Goal: Use online tool/utility

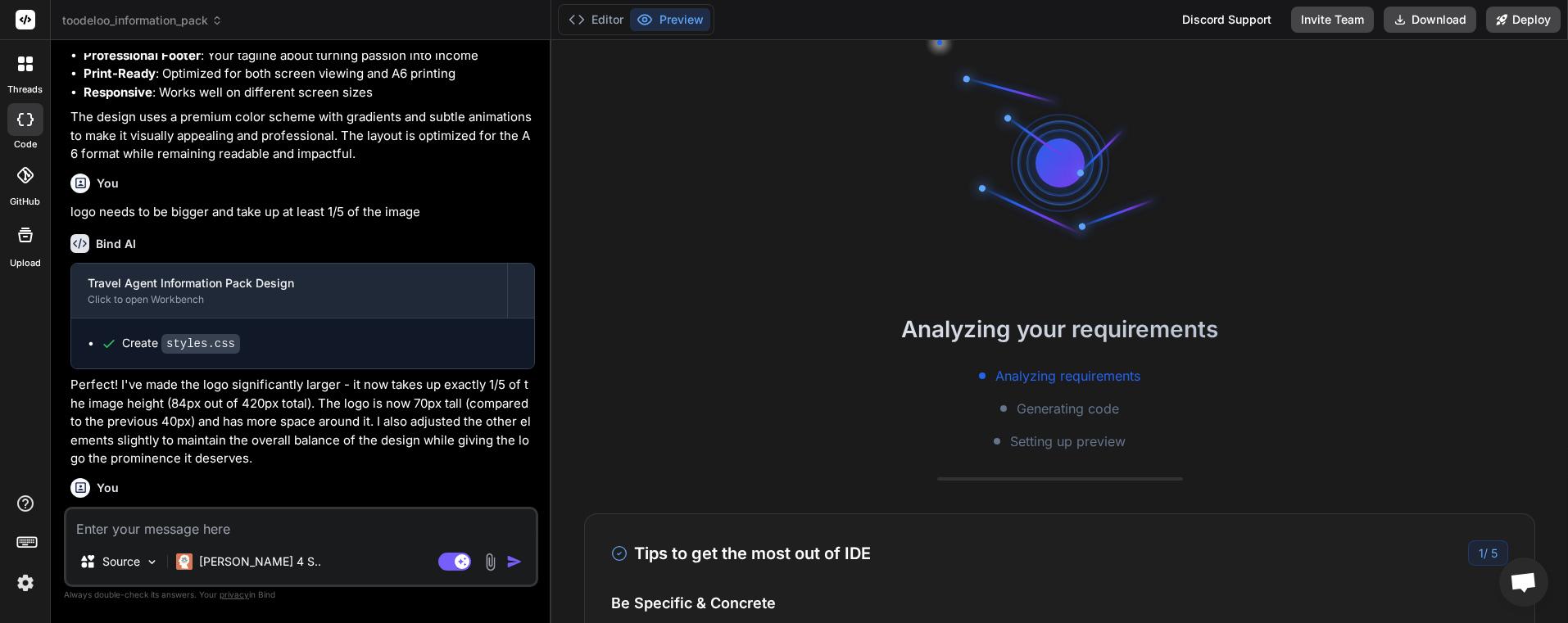
scroll to position [15, 0]
click at [31, 587] on img at bounding box center [25, 582] width 28 height 28
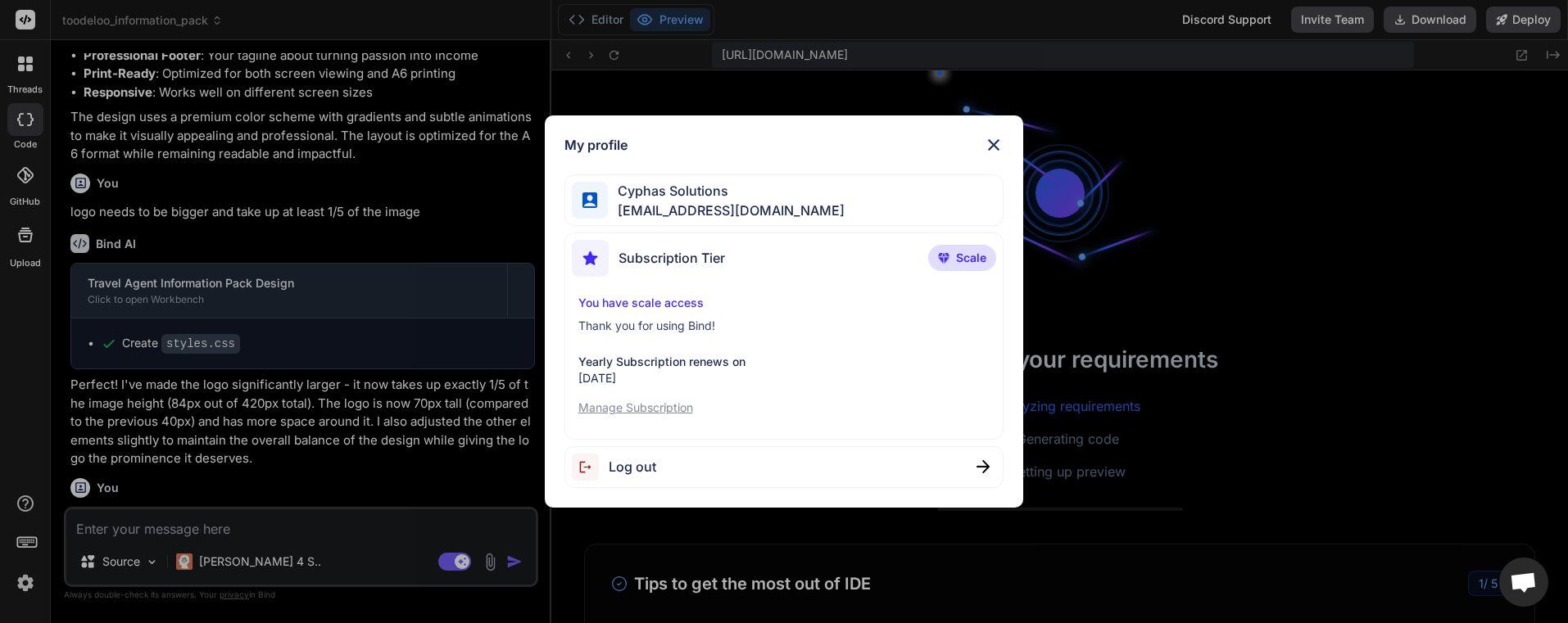
scroll to position [576, 0]
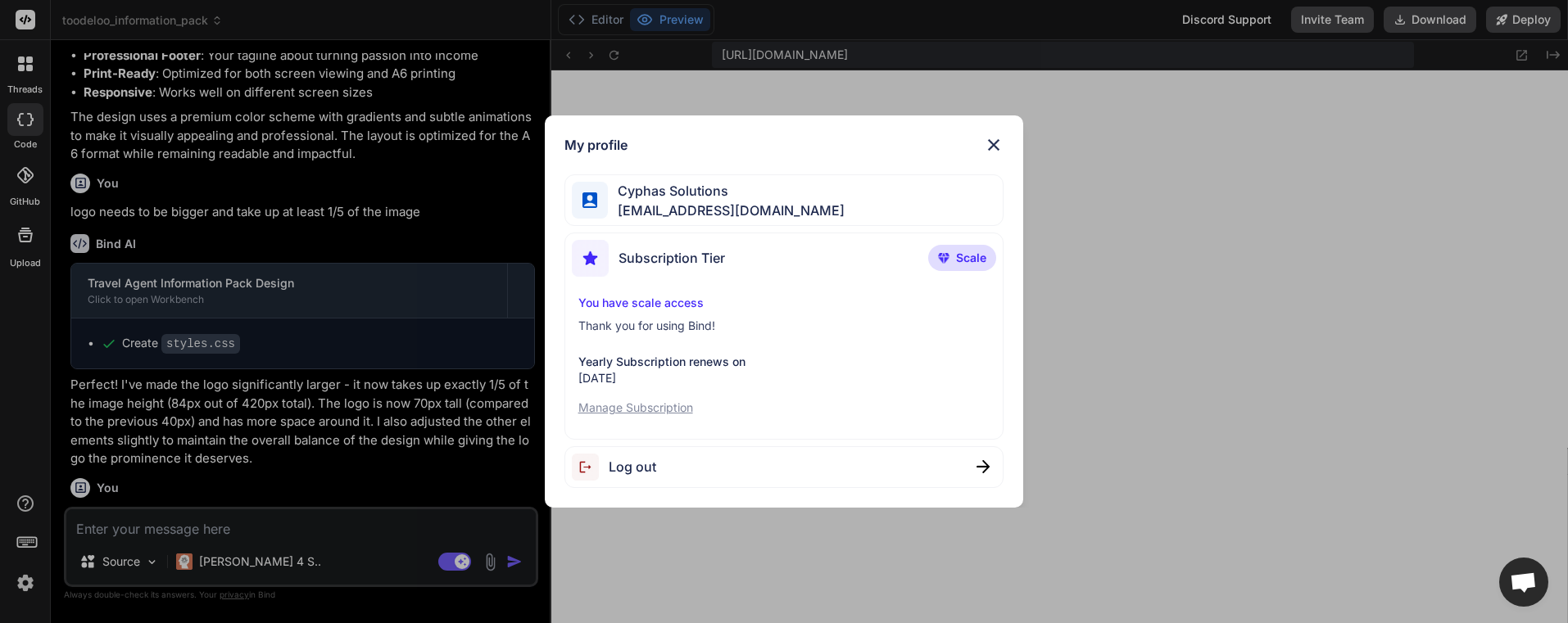
type textarea "x"
click at [1266, 302] on div "My profile Cyphas Solutions [EMAIL_ADDRESS][DOMAIN_NAME] Subscription Tier Scal…" at bounding box center [784, 312] width 1568 height 623
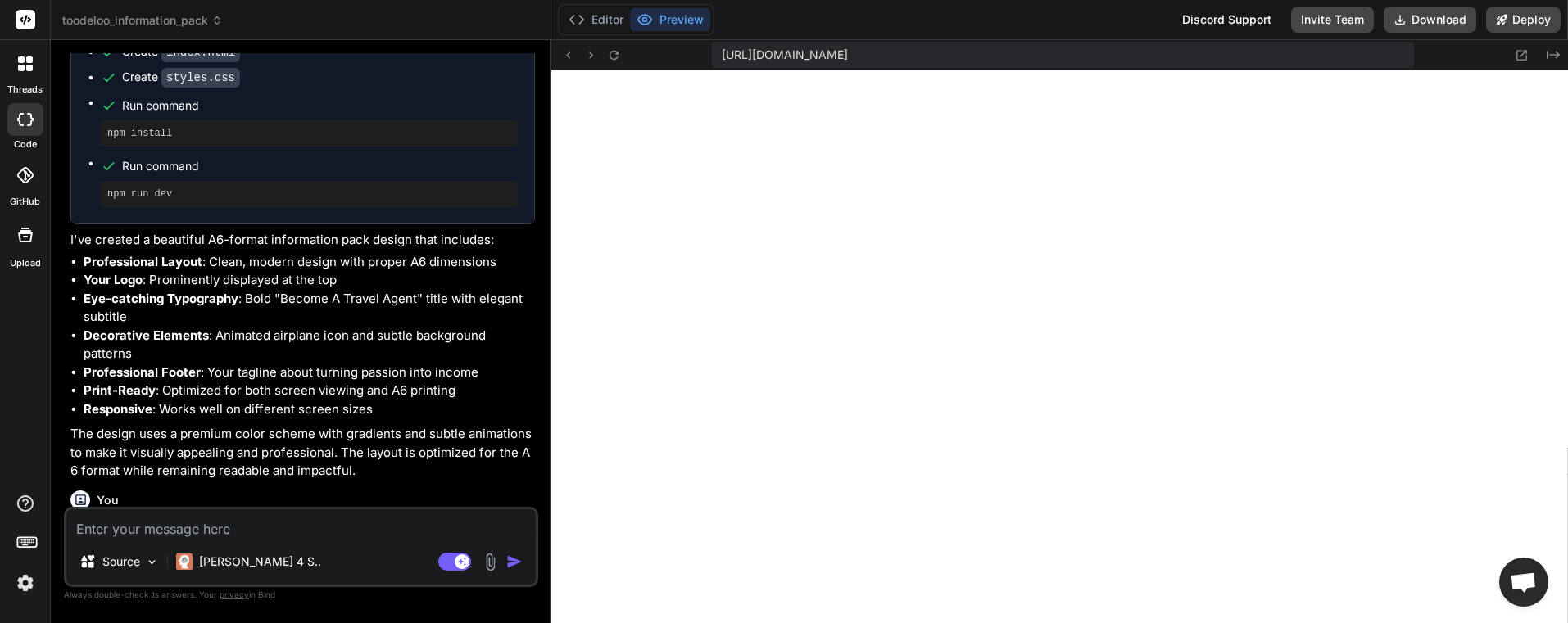
scroll to position [957, 0]
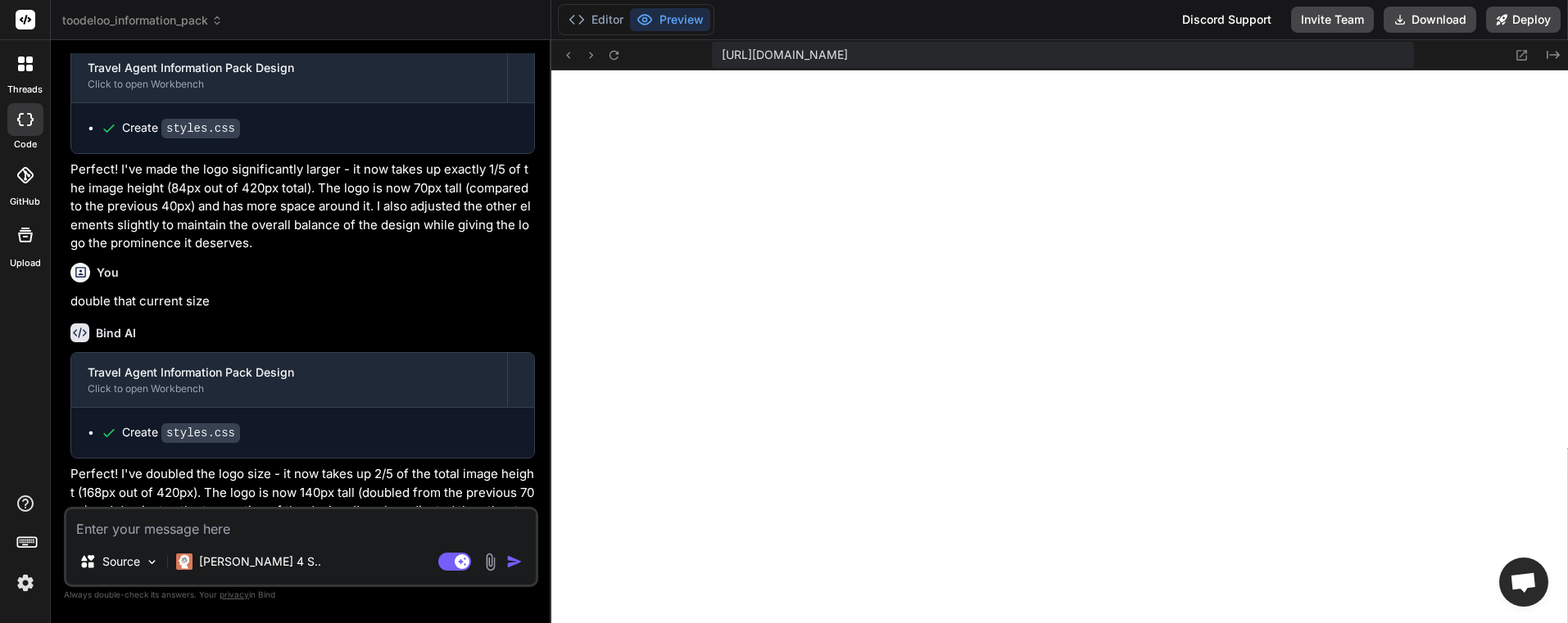
click at [291, 531] on textarea at bounding box center [301, 523] width 469 height 30
type textarea "o"
type textarea "x"
type textarea "on"
type textarea "x"
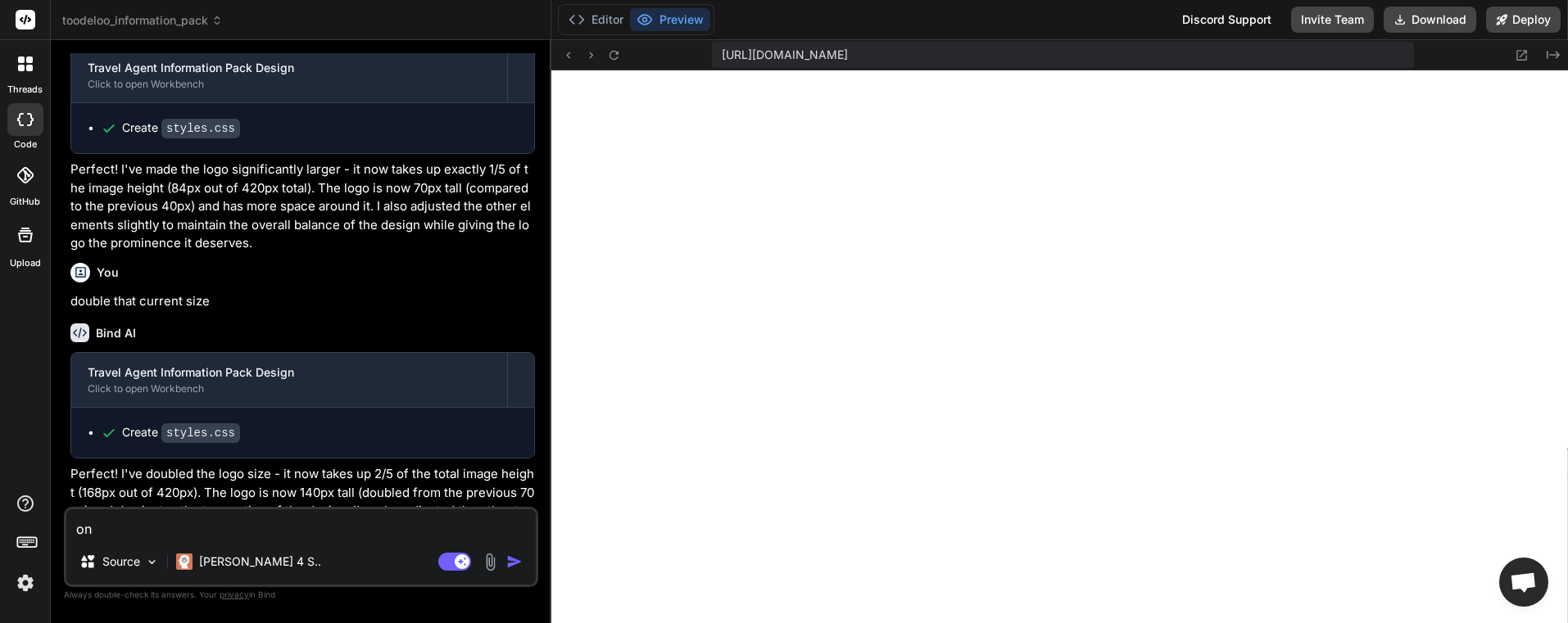
type textarea "on"
type textarea "x"
type textarea "on n"
type textarea "x"
type textarea "on no"
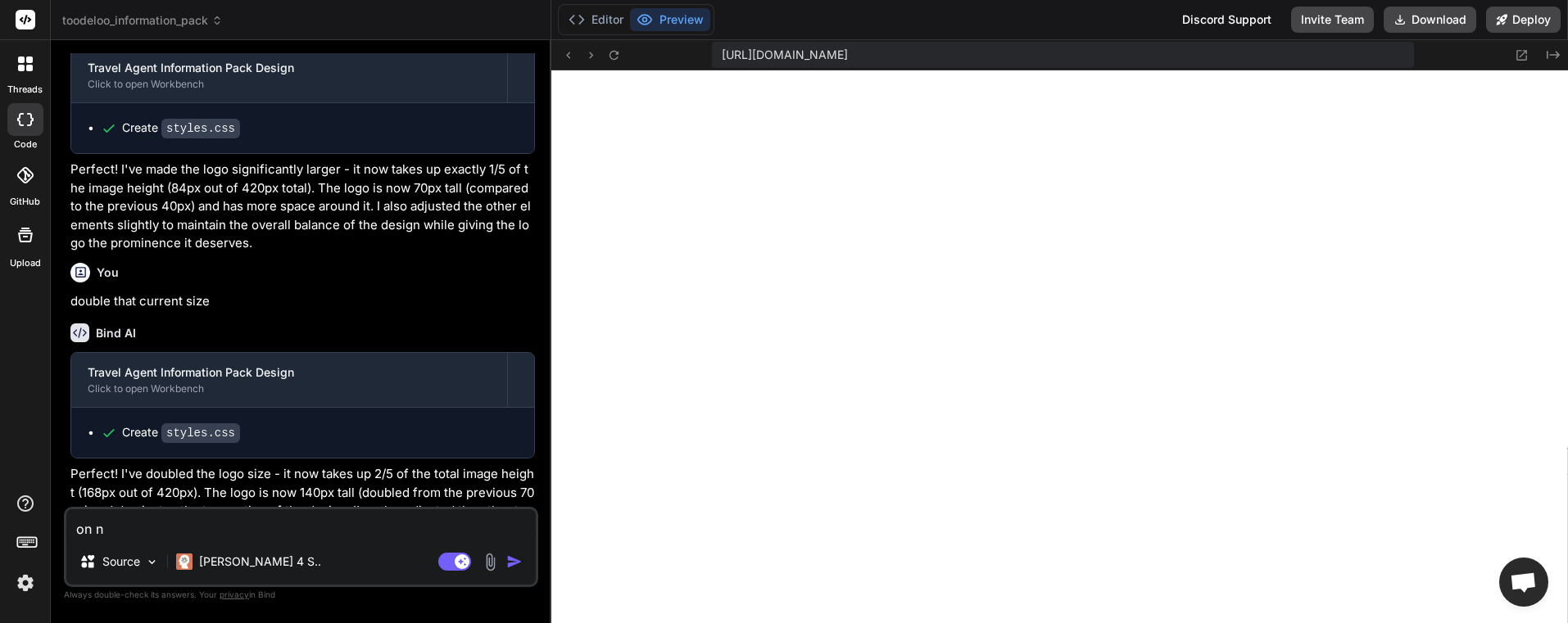
type textarea "x"
type textarea "on now"
type textarea "x"
type textarea "on now"
type textarea "x"
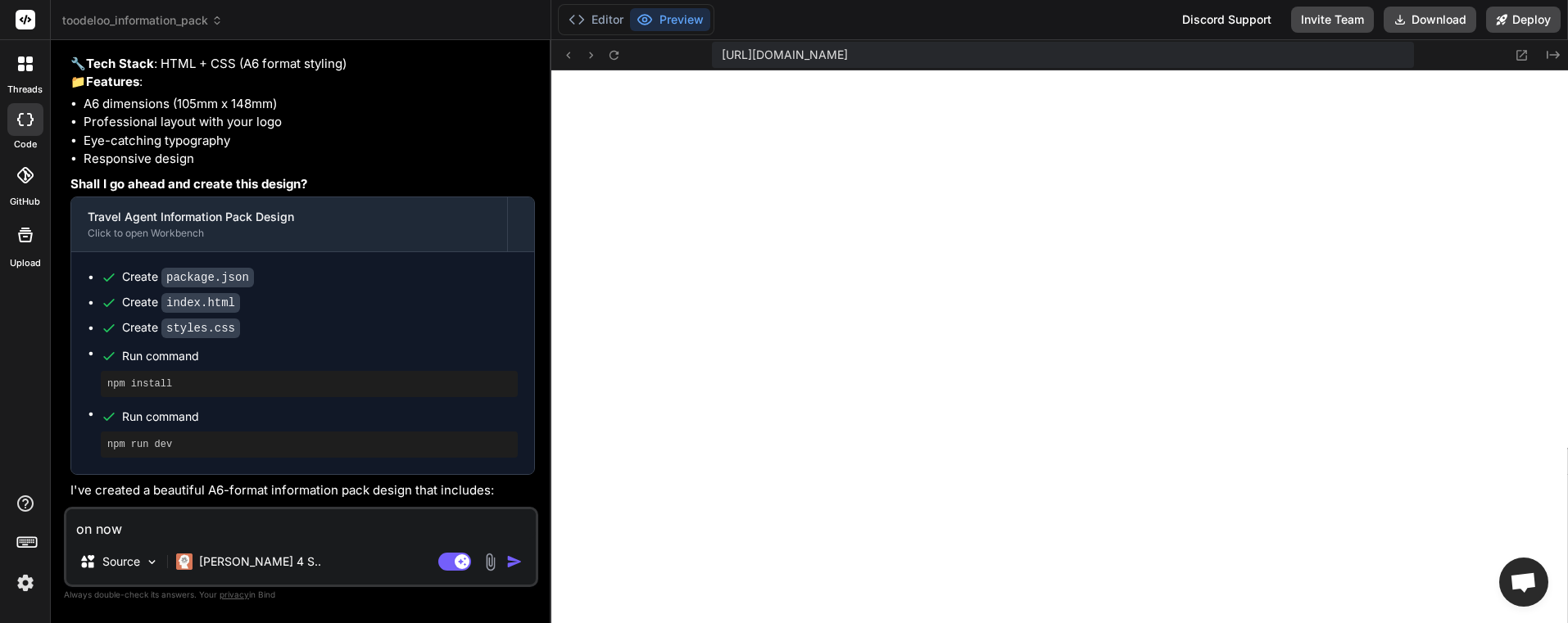
scroll to position [0, 0]
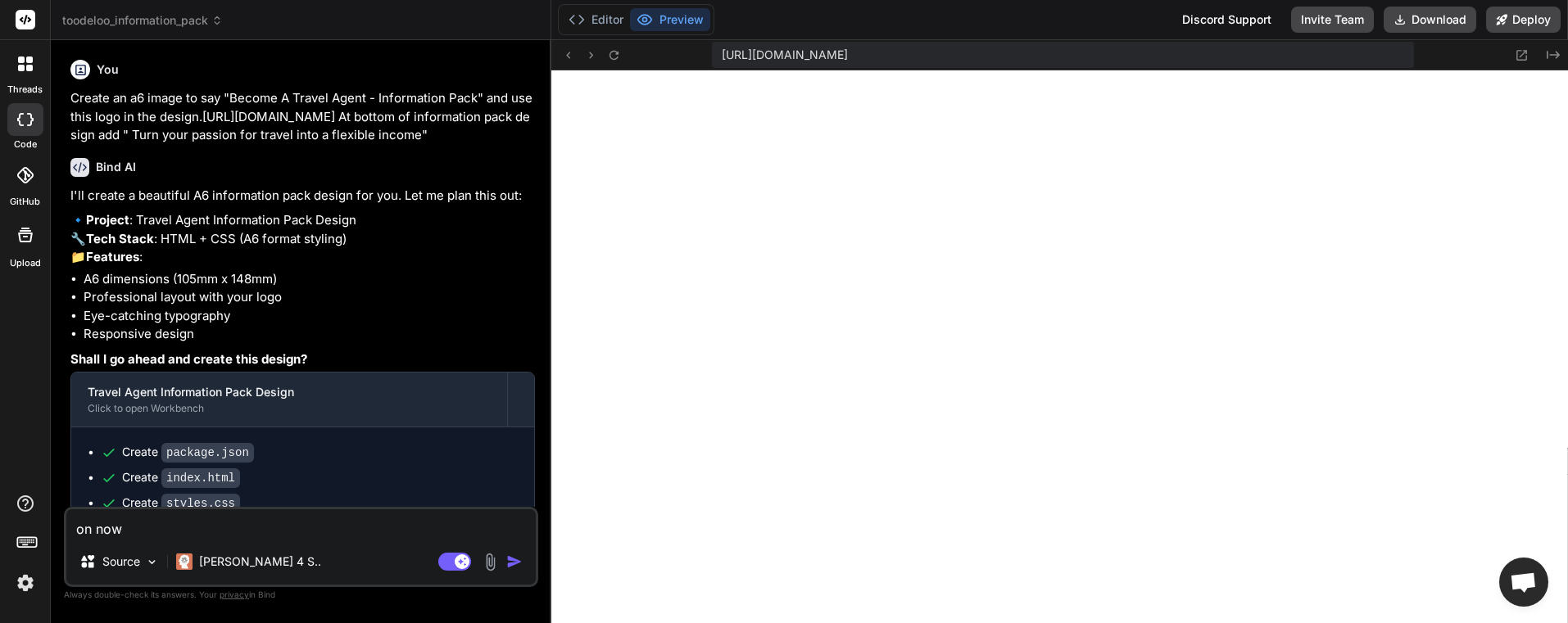
type textarea "on now"
click at [219, 21] on icon at bounding box center [217, 20] width 12 height 12
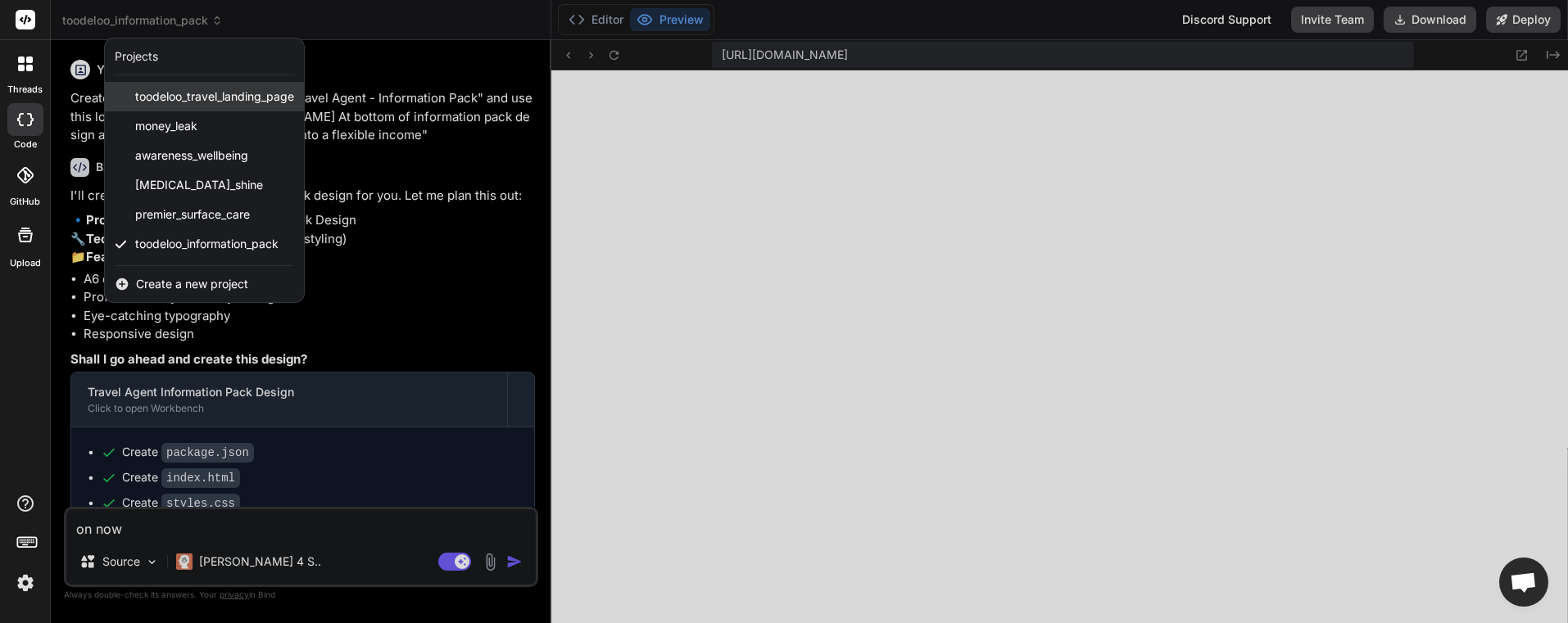
click at [233, 104] on span "toodeloo_travel_landing_page" at bounding box center [215, 96] width 159 height 16
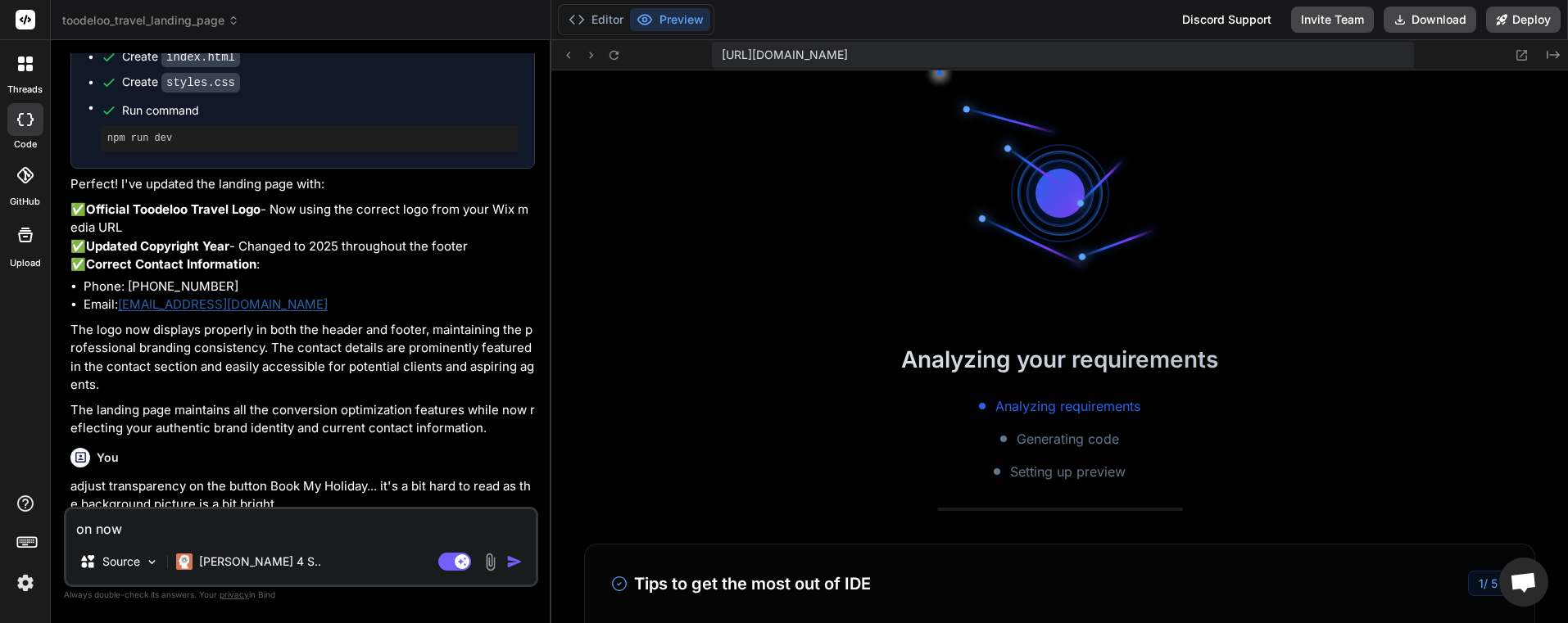
scroll to position [1446, 0]
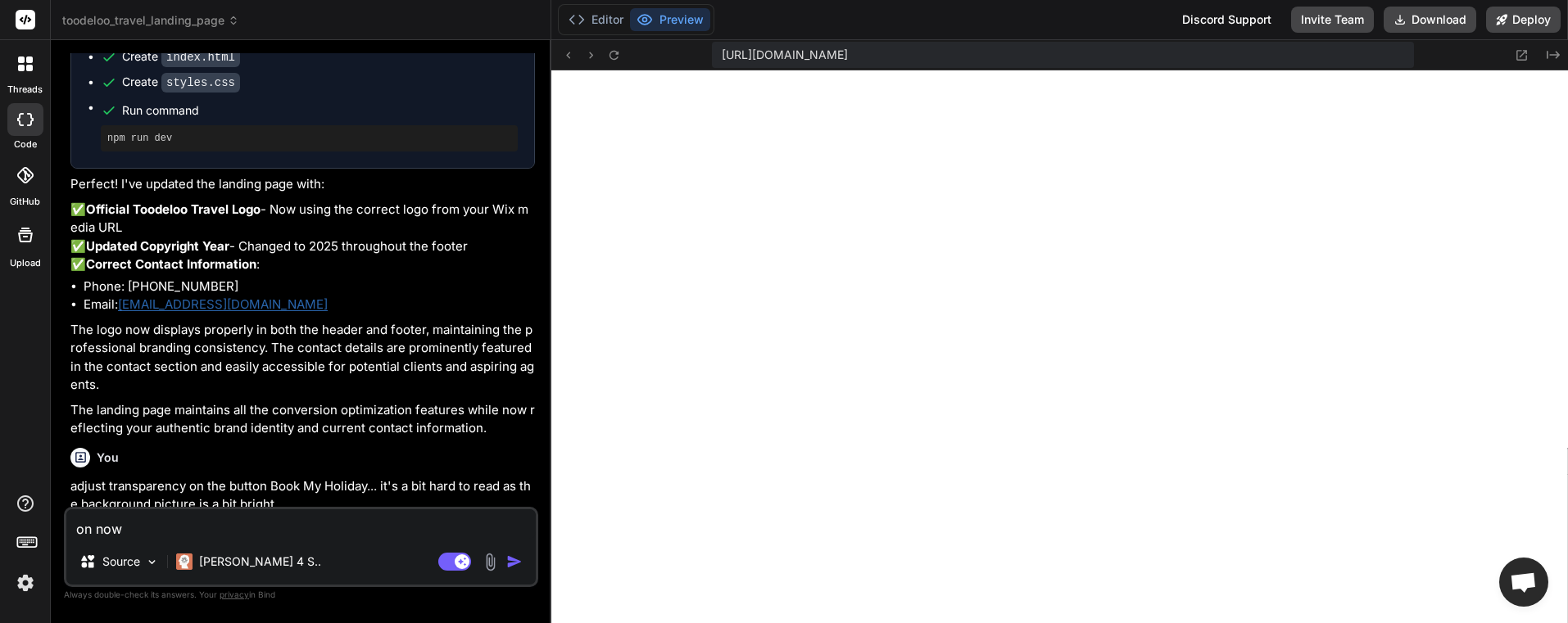
type textarea "x"
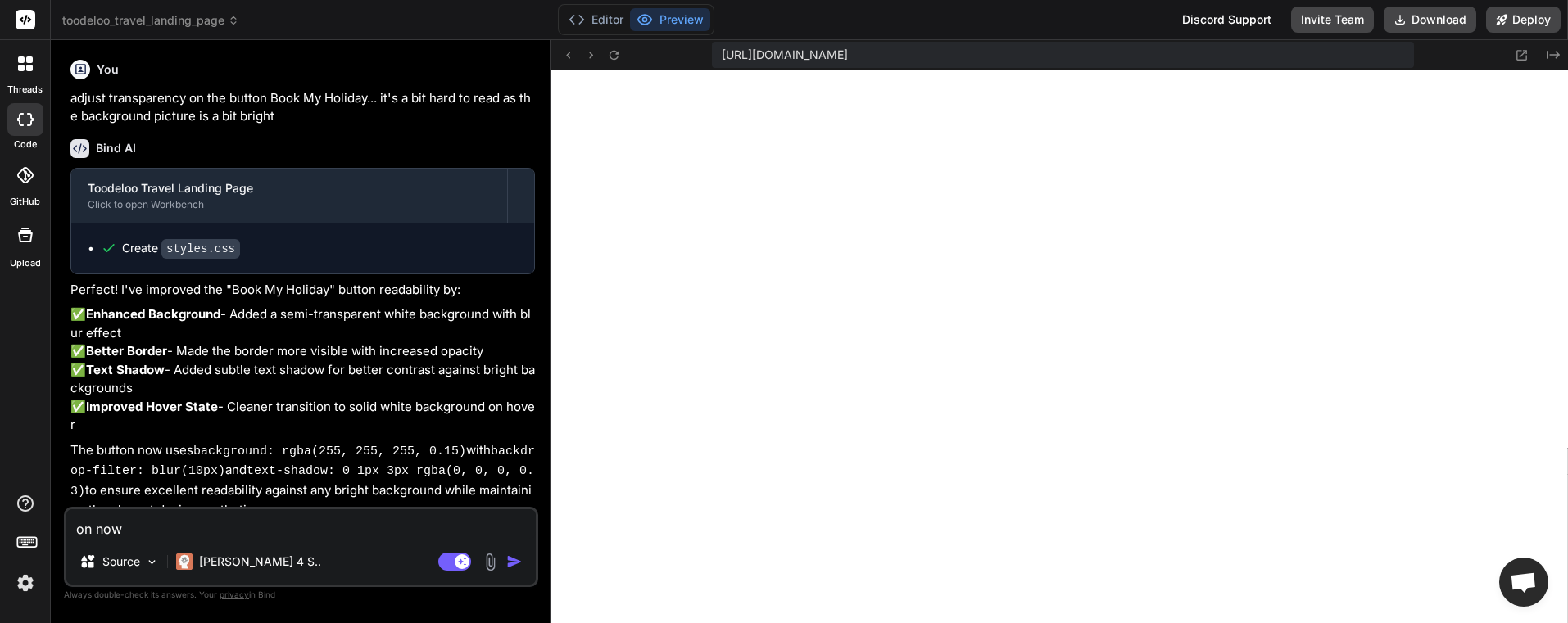
scroll to position [2267, 0]
